Goal: Obtain resource: Download file/media

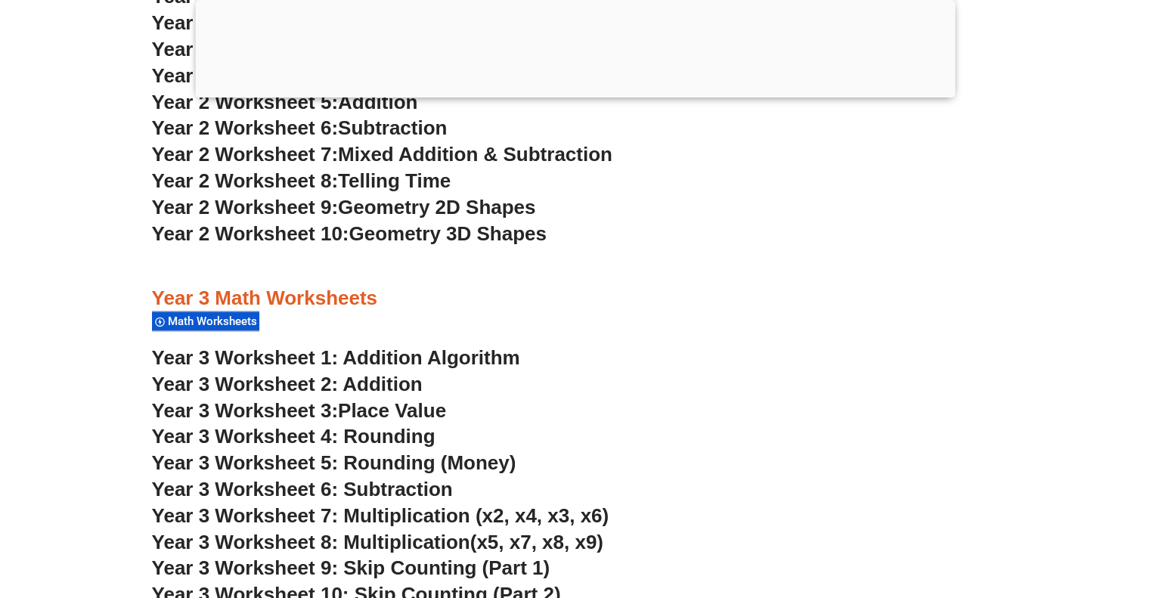
scroll to position [2132, 0]
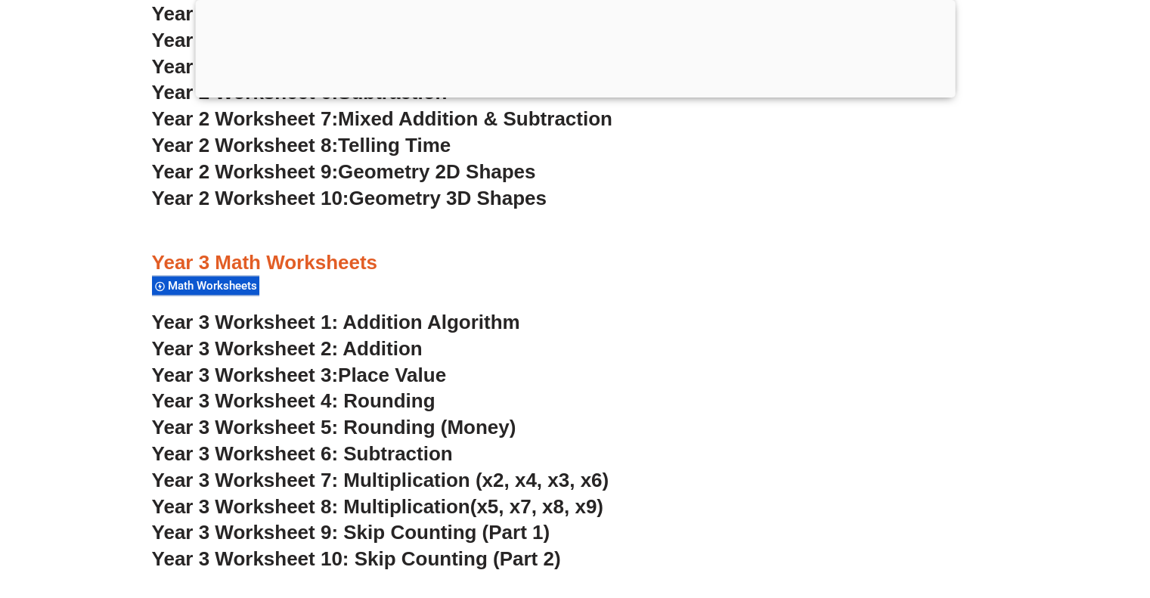
click at [443, 319] on link "Year 3 Worksheet 1: Addition Algorithm" at bounding box center [336, 322] width 368 height 23
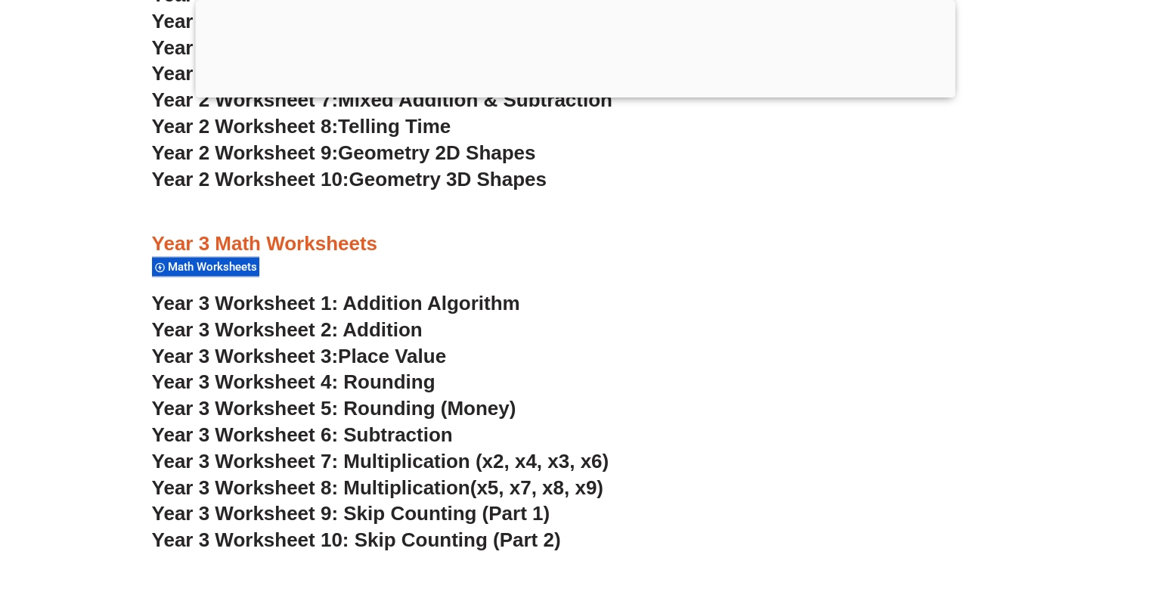
scroll to position [2283, 0]
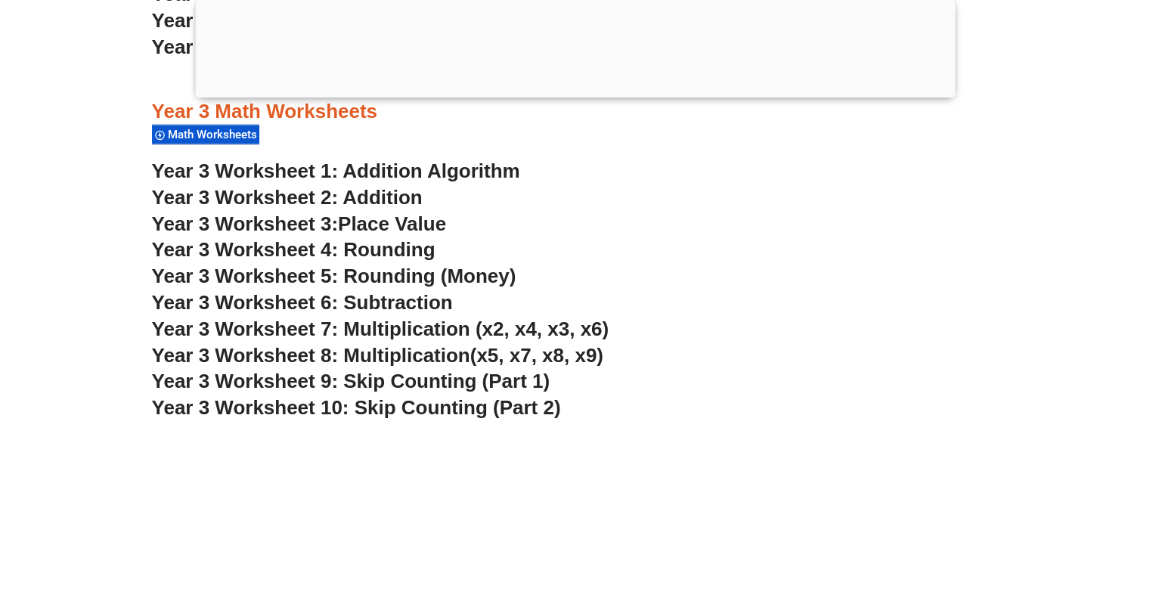
click at [404, 277] on span "Year 3 Worksheet 5: Rounding (Money)" at bounding box center [334, 276] width 364 height 23
click at [921, 326] on h3 "Year 3 Worksheet 7: Multiplication (x2, x4, x3, x6)" at bounding box center [575, 330] width 847 height 26
click at [297, 247] on span "Year 3 Worksheet 4: Rounding" at bounding box center [293, 249] width 283 height 23
click at [446, 226] on span "Place Value" at bounding box center [392, 223] width 108 height 23
click at [388, 192] on link "Year 3 Worksheet 2: Addition" at bounding box center [287, 197] width 271 height 23
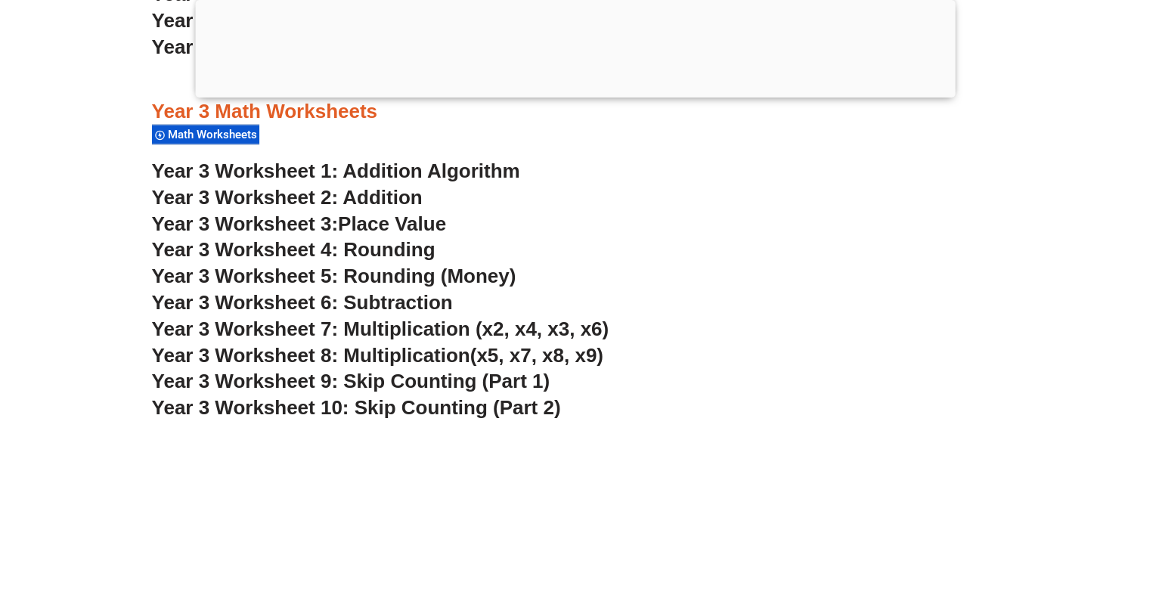
click at [640, 289] on h3 "Year 3 Worksheet 5: Rounding (Money)" at bounding box center [575, 277] width 847 height 26
click at [422, 382] on span "Year 3 Worksheet 9: Skip Counting (Part 1)" at bounding box center [351, 381] width 398 height 23
click at [531, 353] on span "(x5, x7, x8, x9)" at bounding box center [536, 355] width 133 height 23
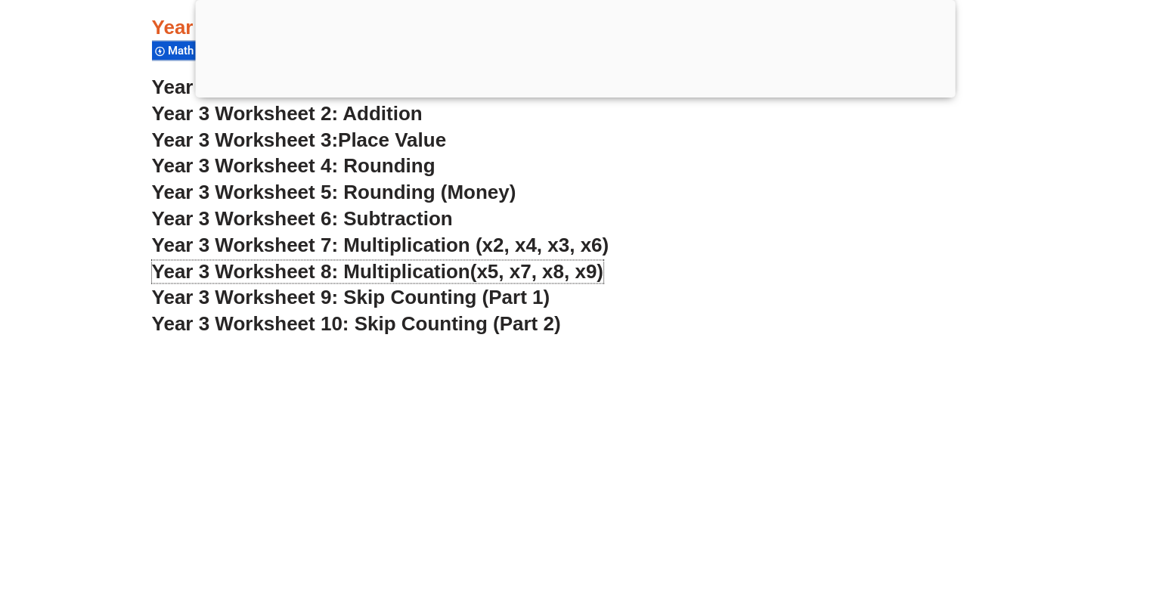
scroll to position [2812, 0]
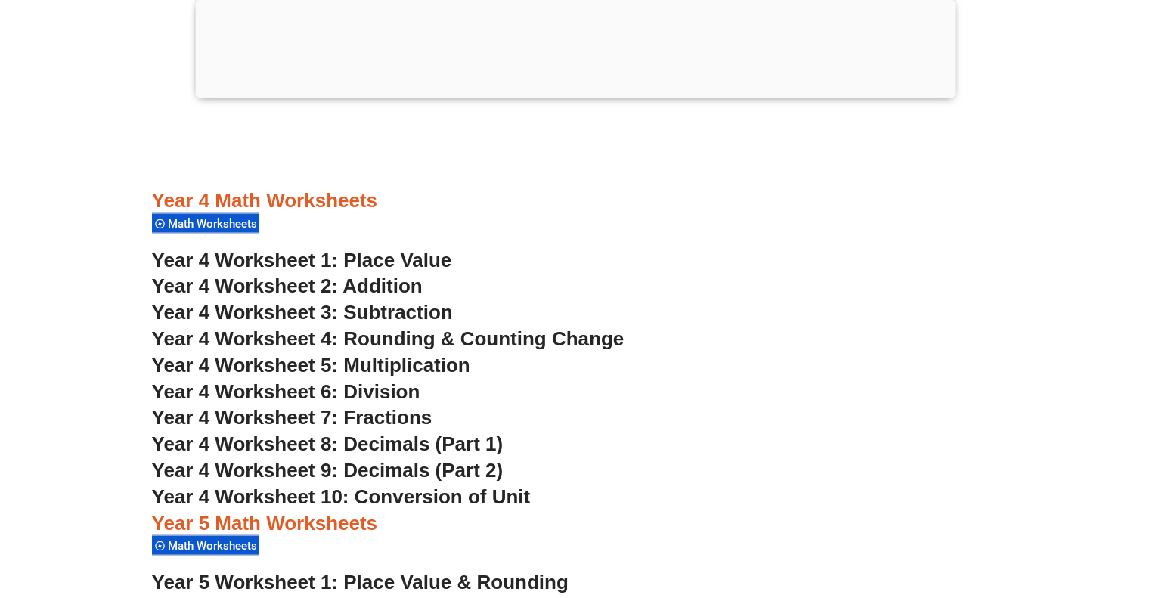
click at [532, 343] on span "Year 4 Worksheet 4: Rounding & Counting Change" at bounding box center [388, 338] width 472 height 23
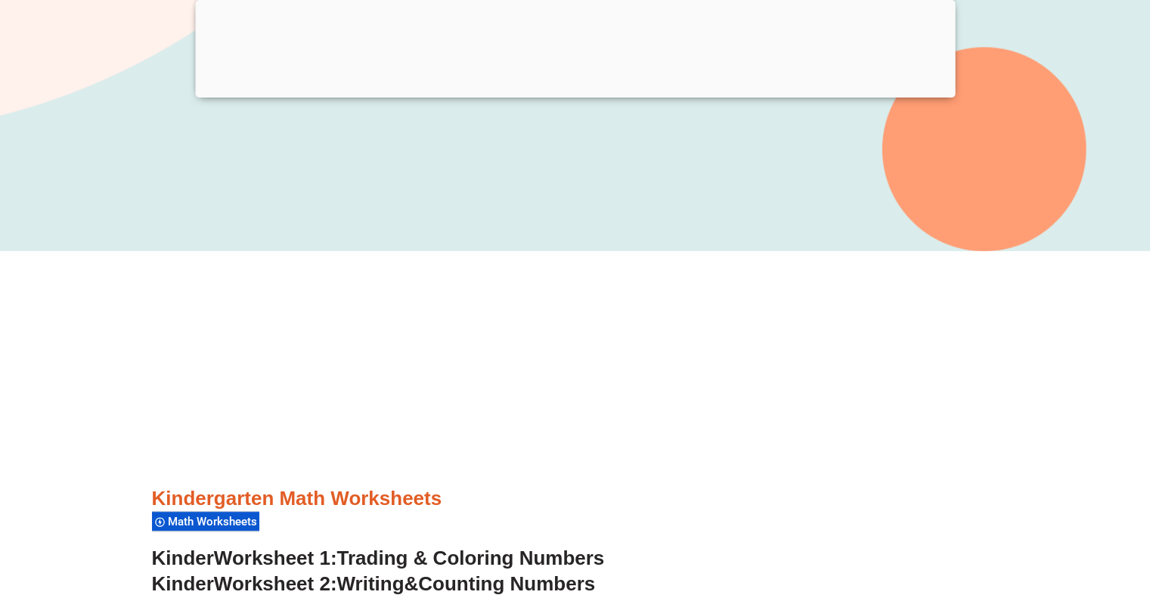
scroll to position [0, 0]
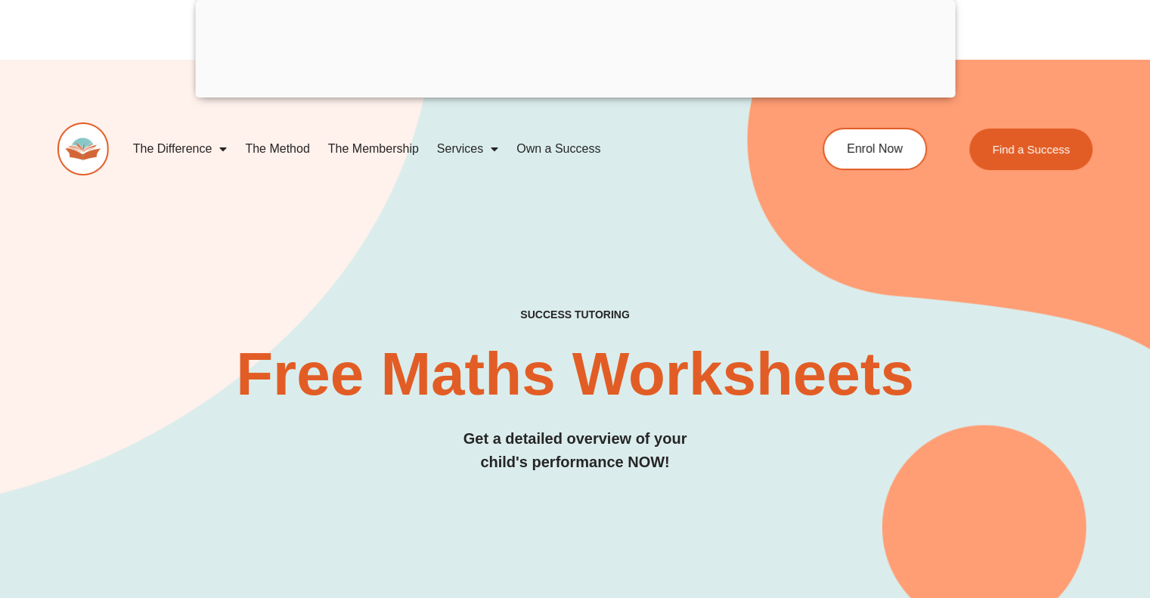
click at [96, 153] on img at bounding box center [82, 148] width 51 height 53
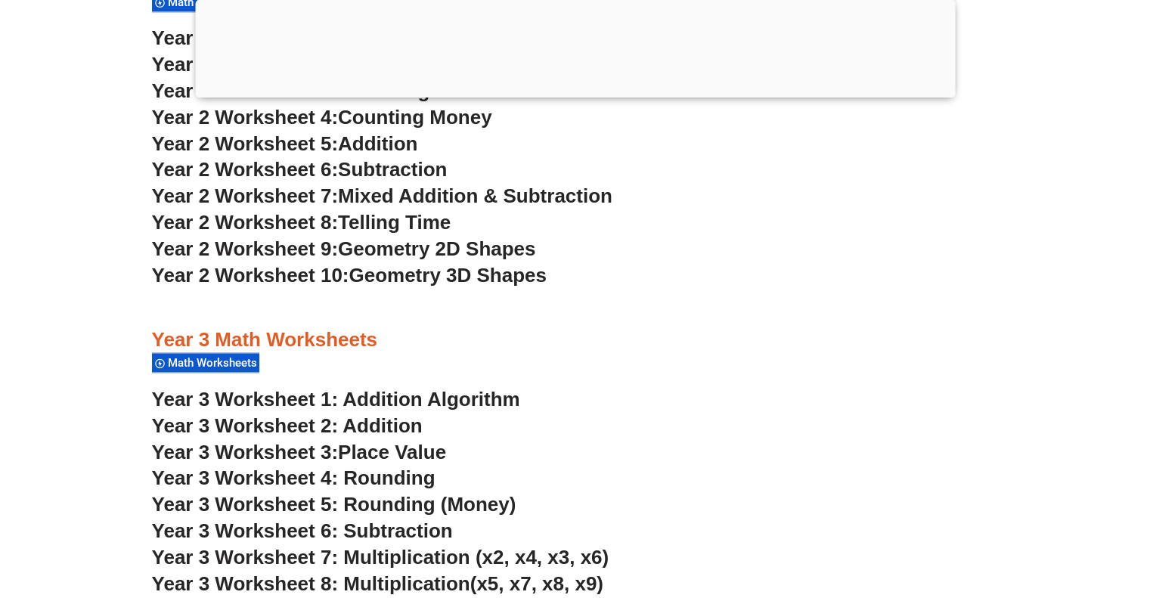
scroll to position [2107, 0]
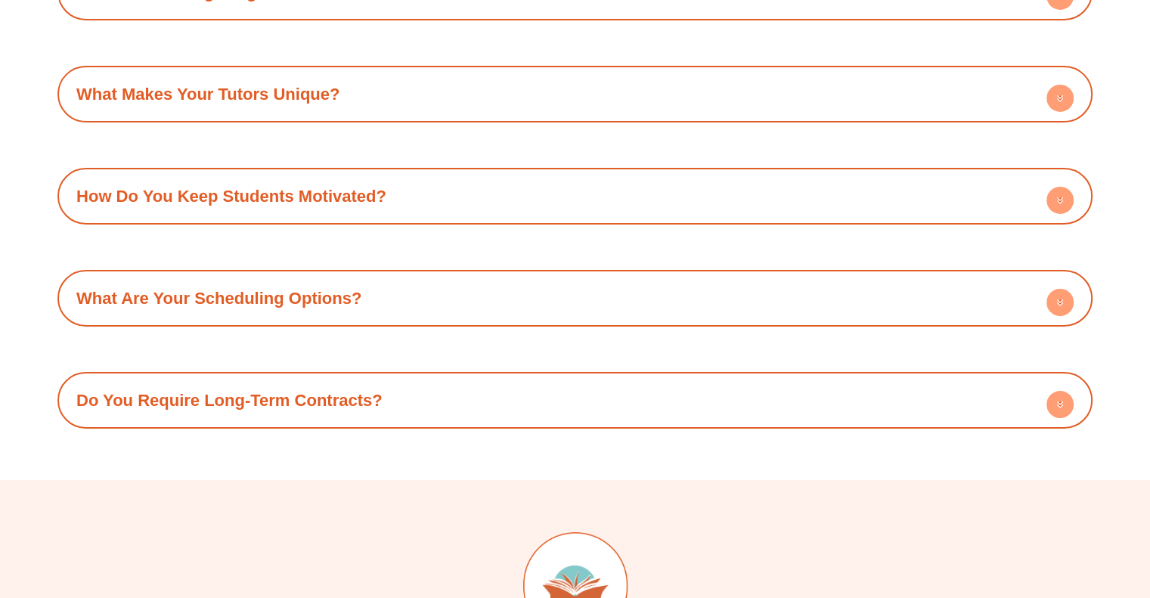
scroll to position [5663, 0]
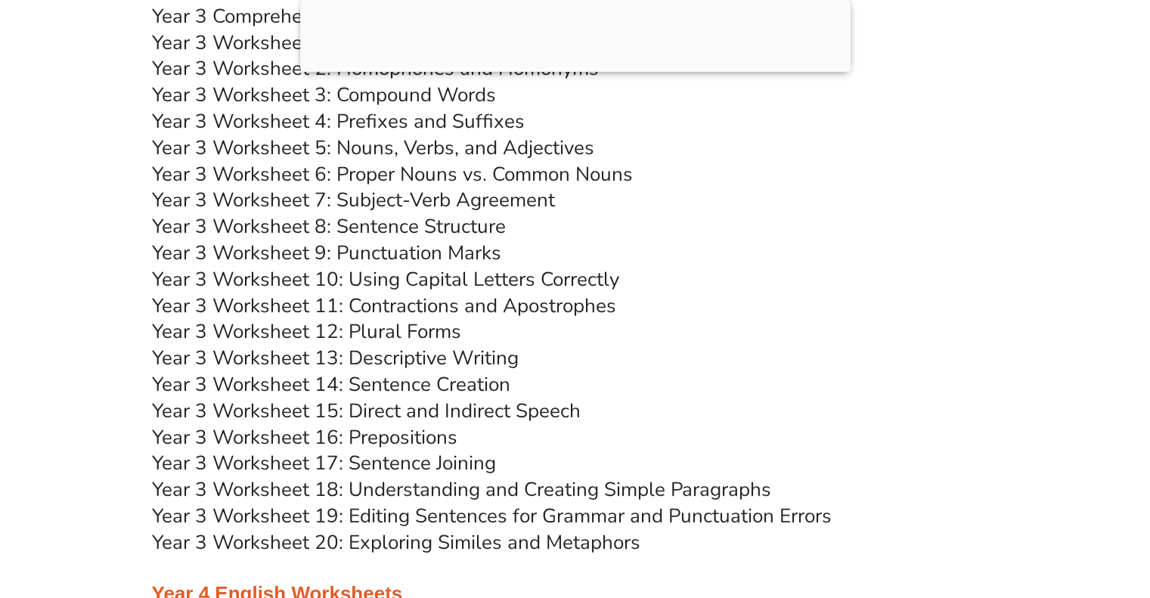
scroll to position [5760, 0]
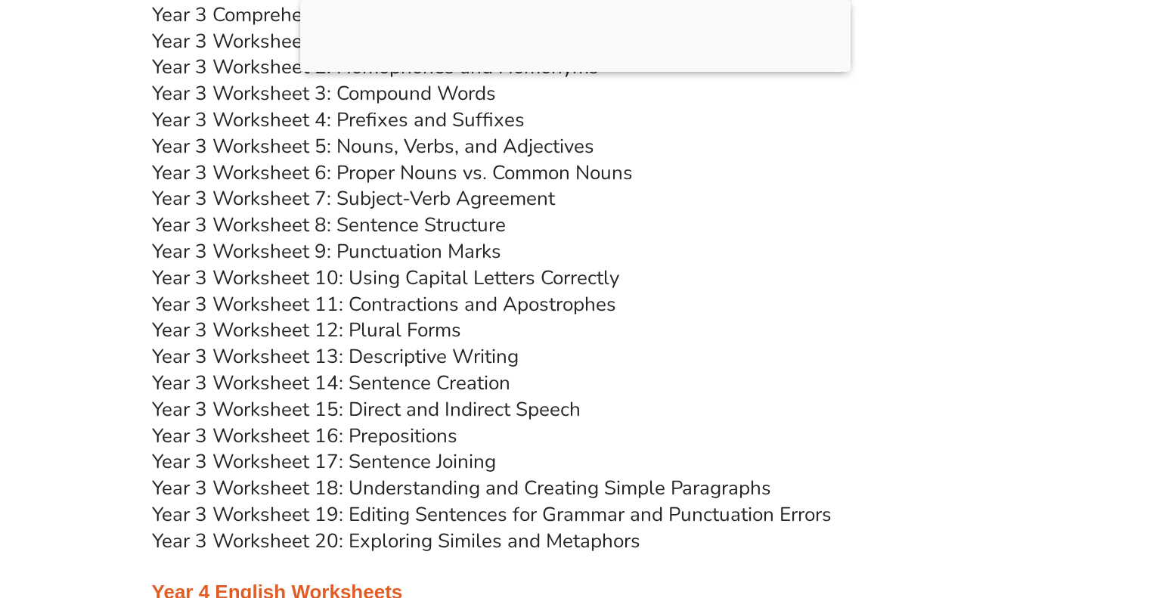
scroll to position [5760, 0]
click at [495, 360] on link "Year 3 Worksheet 13: Descriptive Writing" at bounding box center [335, 357] width 367 height 26
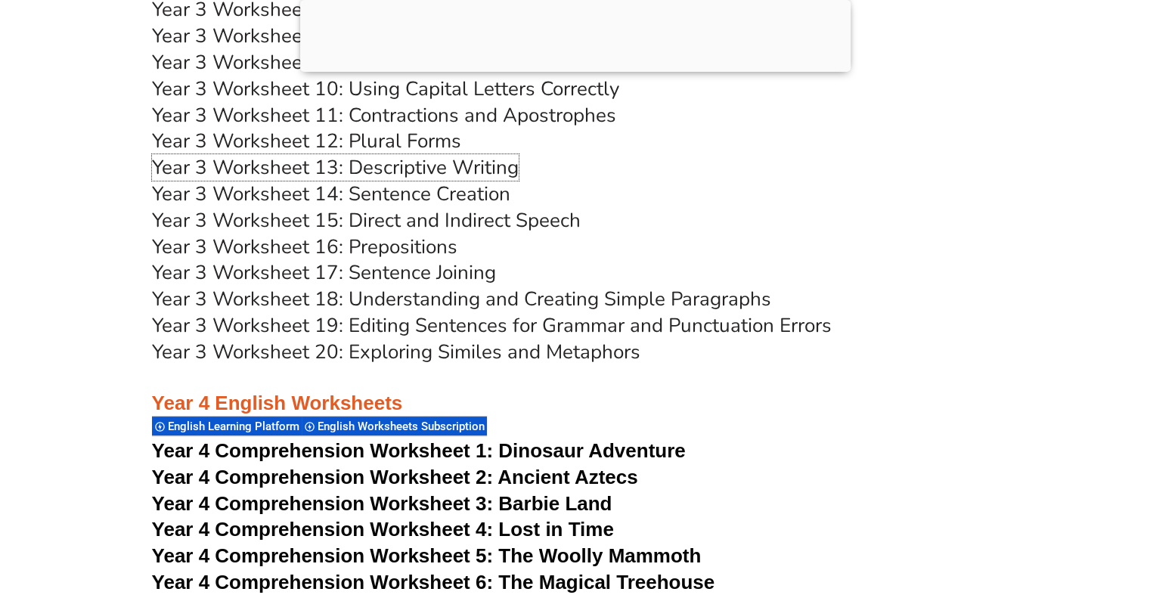
scroll to position [5911, 0]
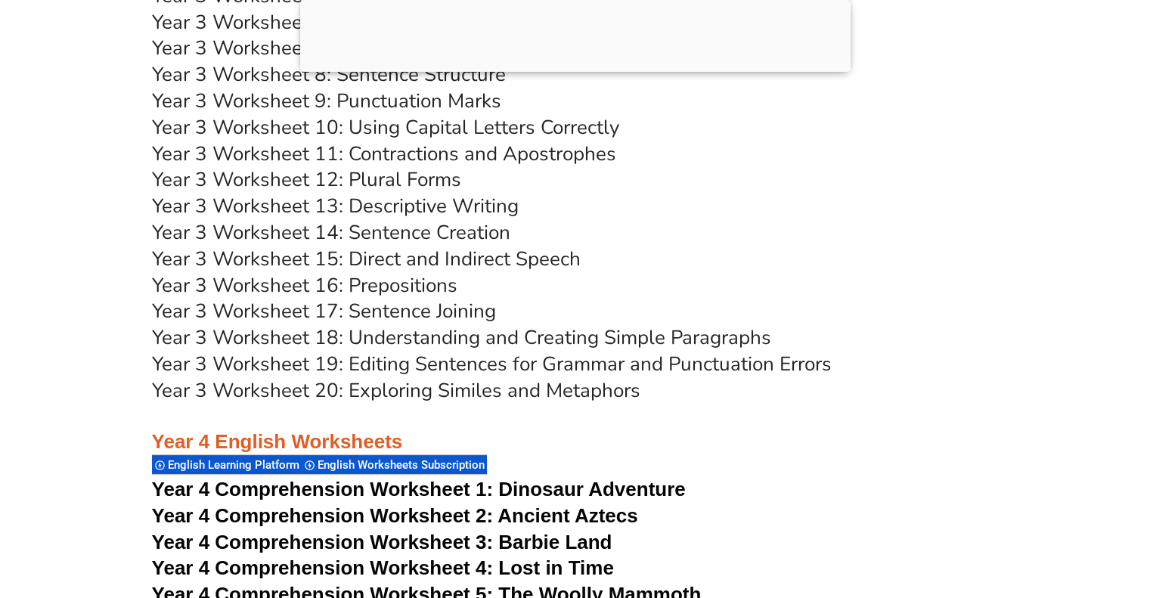
click at [591, 394] on link "Year 3 Worksheet 20: Exploring Similes and Metaphors" at bounding box center [396, 390] width 488 height 26
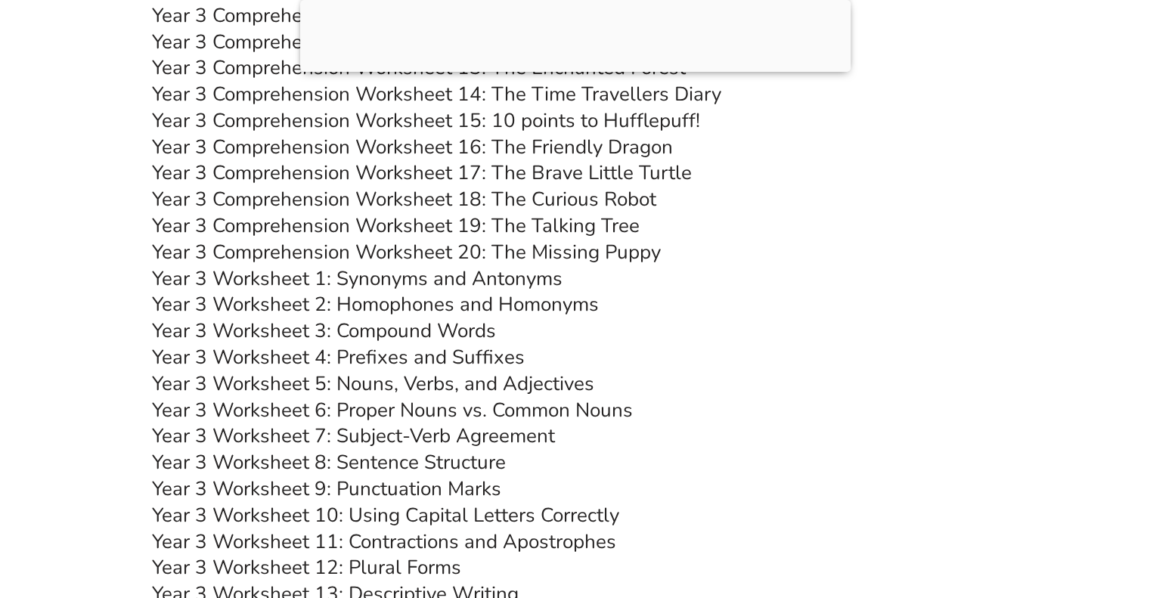
scroll to position [5458, 0]
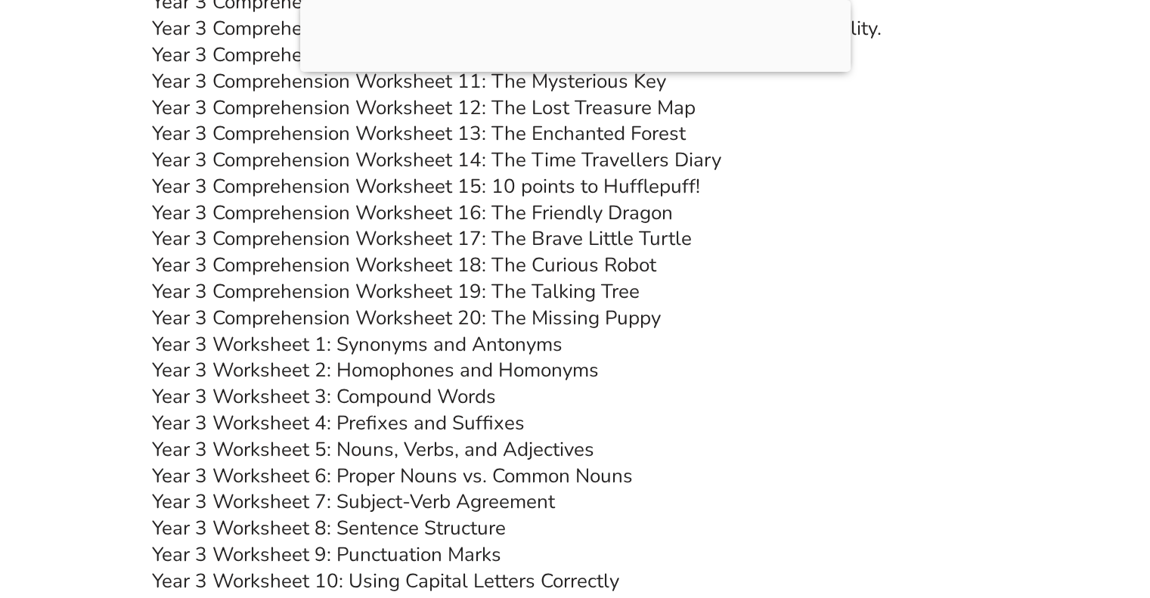
click at [590, 324] on link "Year 3 Comprehension Worksheet 20: The Missing Puppy" at bounding box center [406, 318] width 509 height 26
click at [776, 552] on h3 "Year 3 Worksheet 9: Punctuation Marks" at bounding box center [575, 555] width 847 height 26
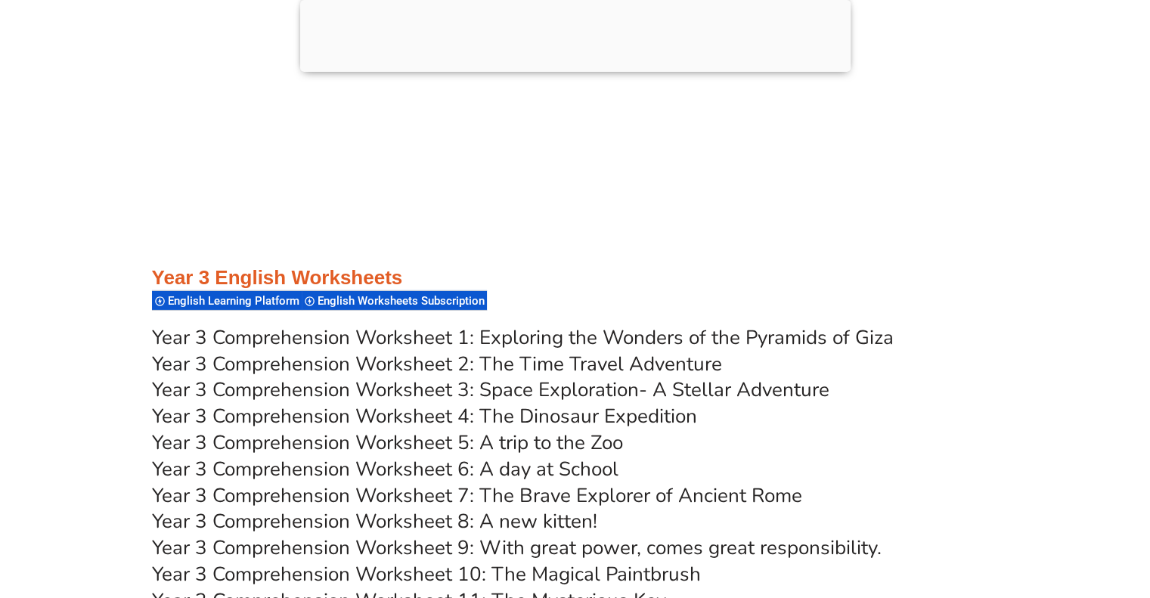
scroll to position [4929, 0]
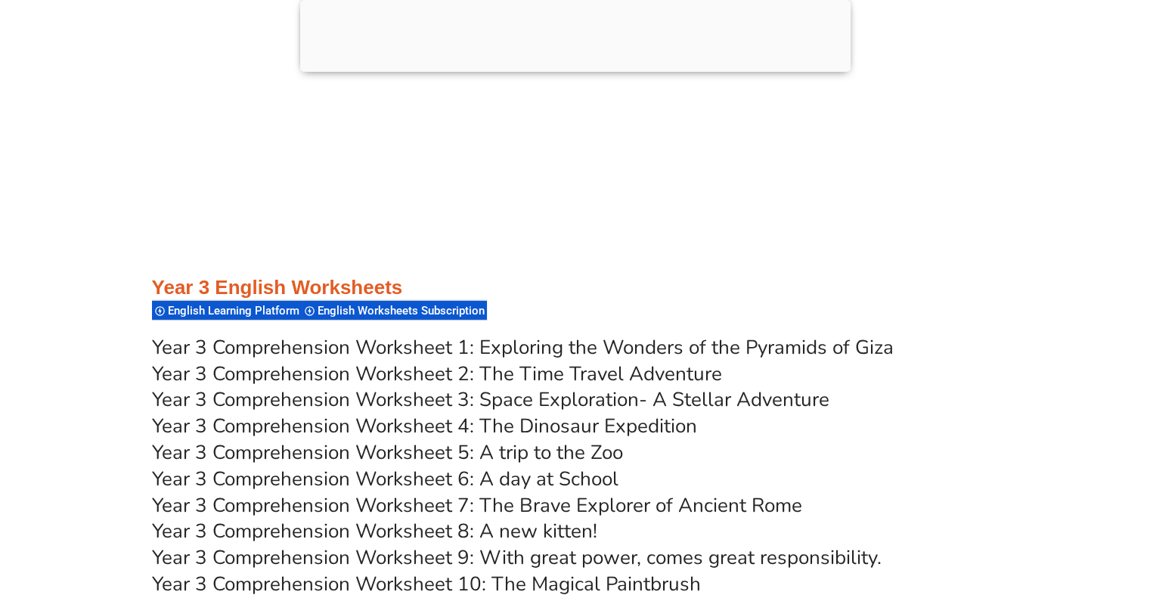
click at [656, 348] on link "Year 3 Comprehension Worksheet 1: Exploring the Wonders of the Pyramids of Giza" at bounding box center [522, 347] width 741 height 26
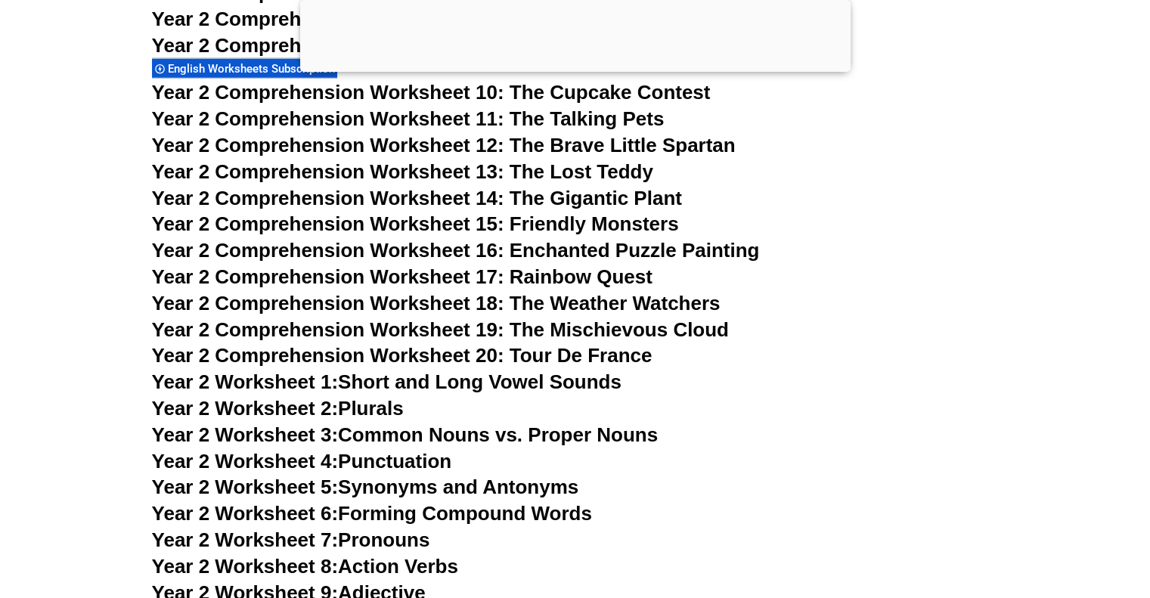
scroll to position [3719, 0]
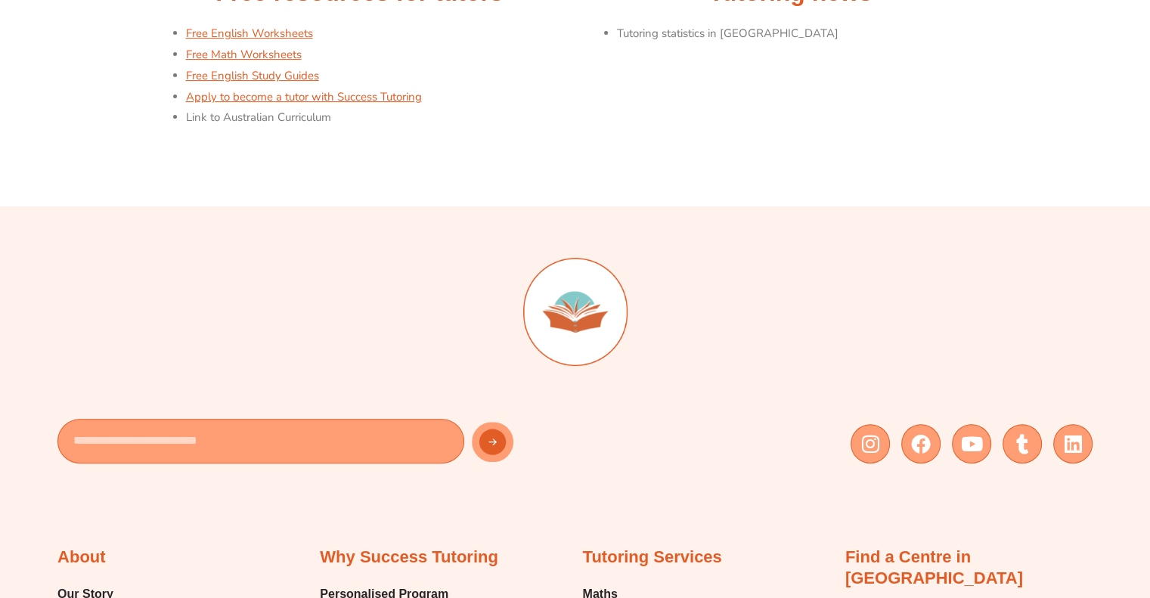
scroll to position [378, 0]
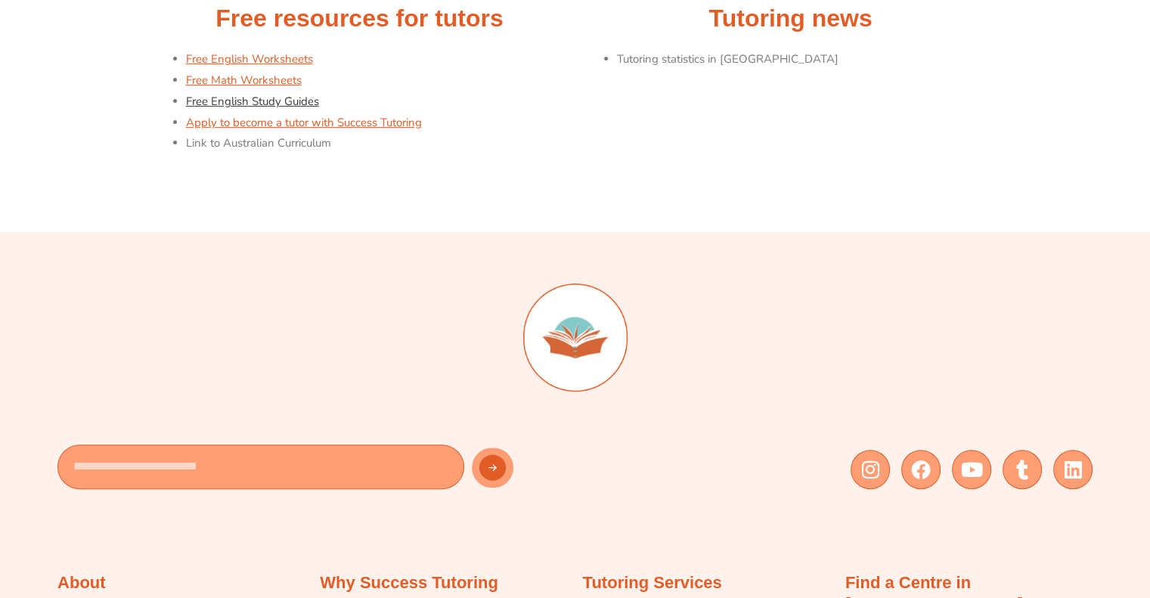
click at [309, 99] on link "Free English Study Guides" at bounding box center [252, 101] width 133 height 15
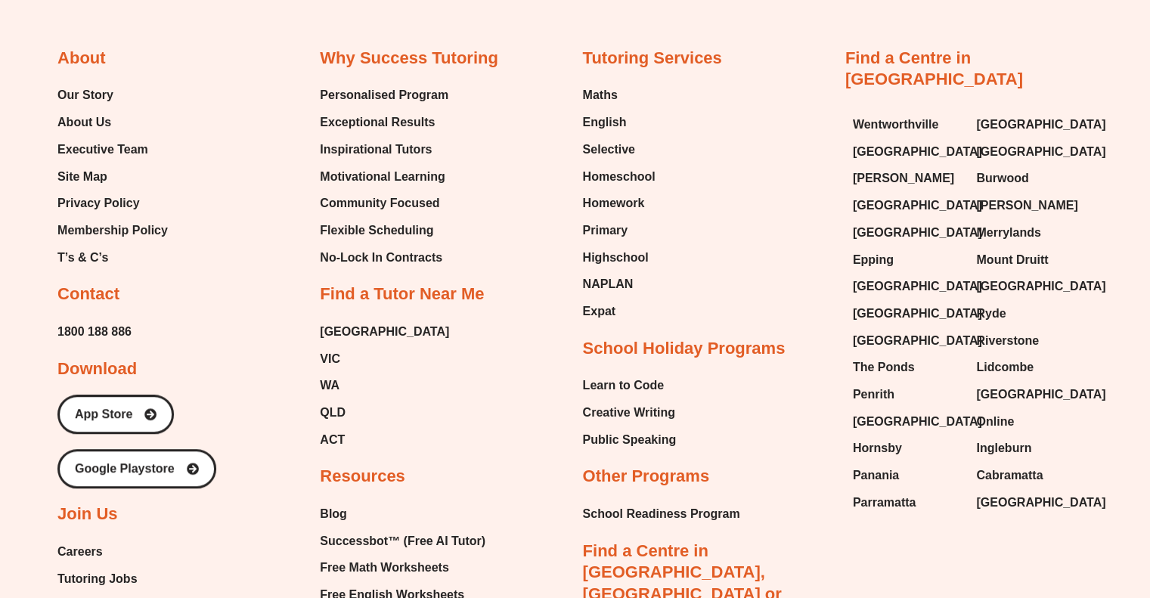
scroll to position [907, 0]
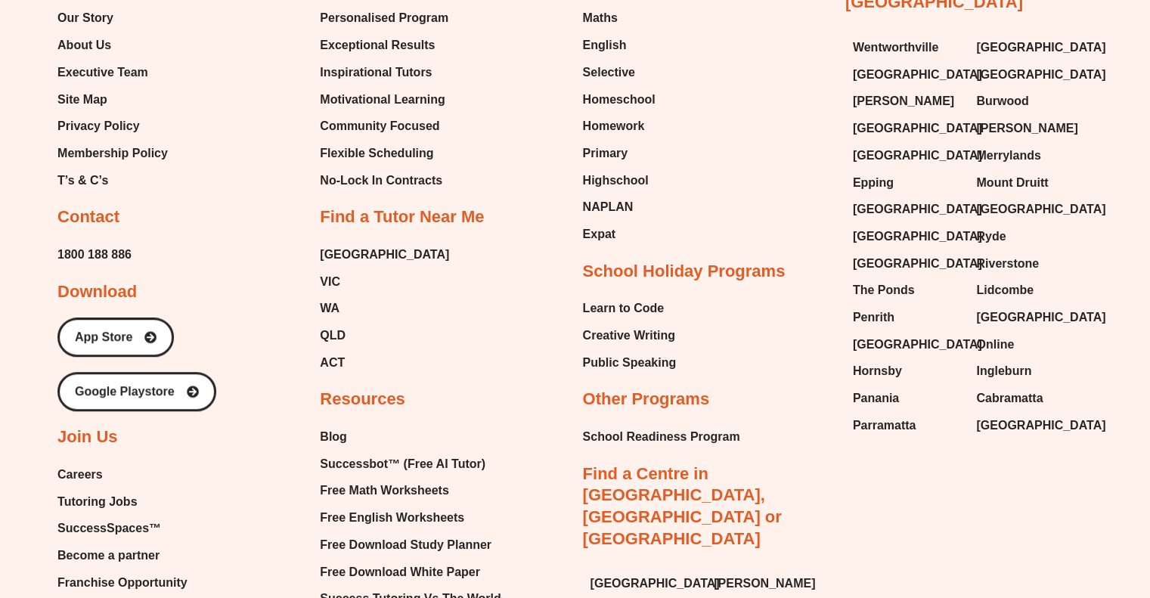
click at [833, 531] on div "About Our Story About Us Executive Team Site Map Privacy Policy Membership Poli…" at bounding box center [574, 347] width 1035 height 889
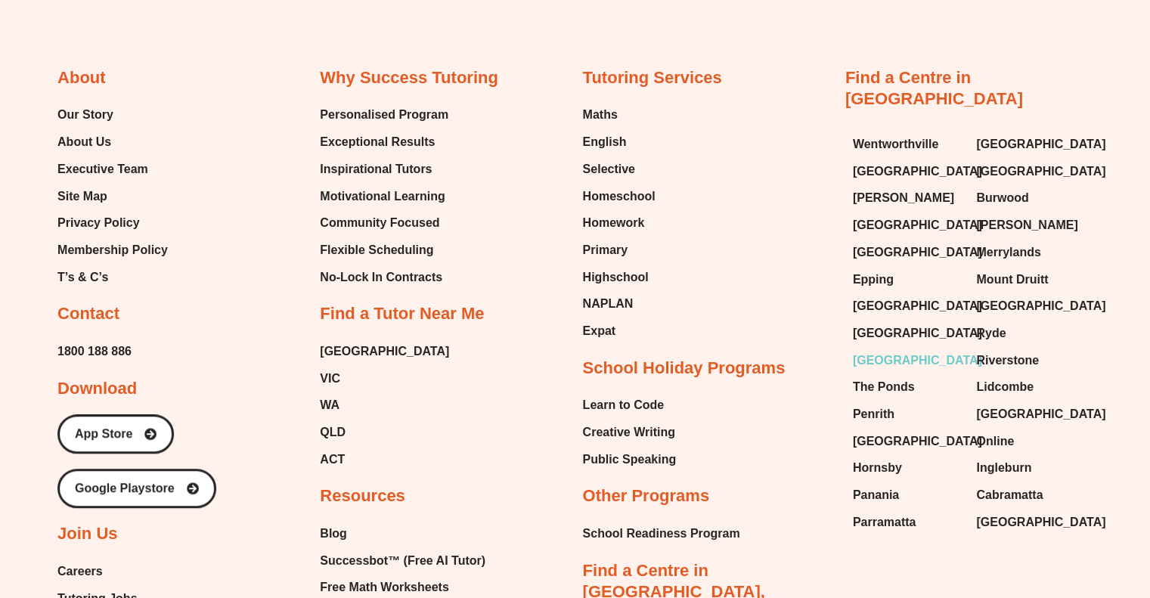
scroll to position [680, 0]
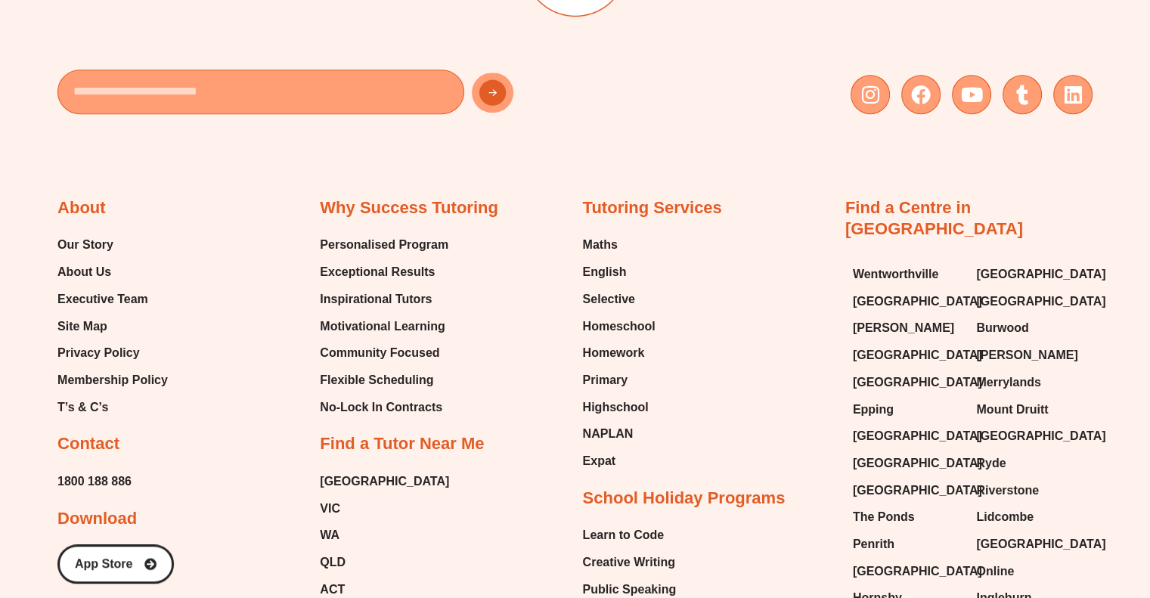
click at [538, 537] on div "Why Success Tutoring Personalised Program Exceptional Results Inspirational Tut…" at bounding box center [443, 544] width 247 height 694
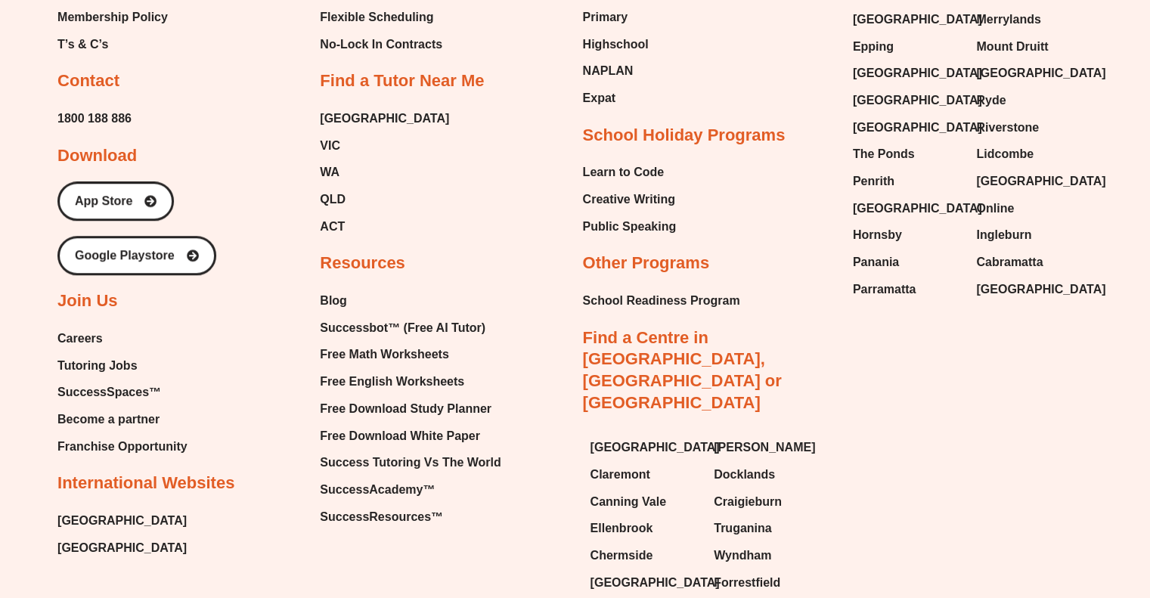
scroll to position [1058, 0]
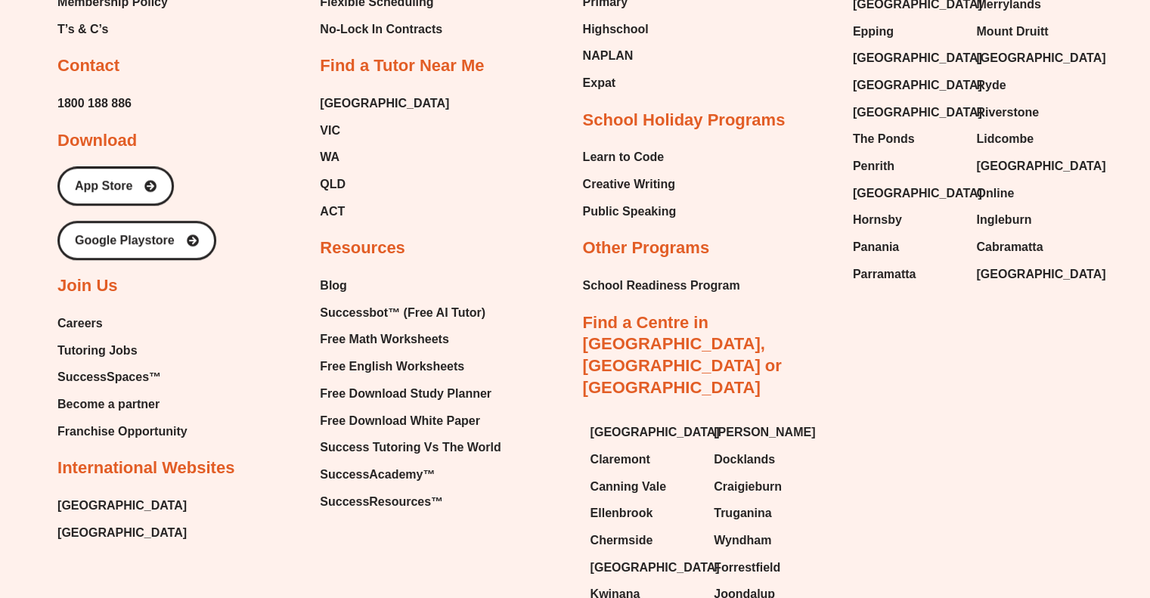
click at [83, 326] on span "Careers" at bounding box center [79, 323] width 45 height 23
